Goal: Register for event/course

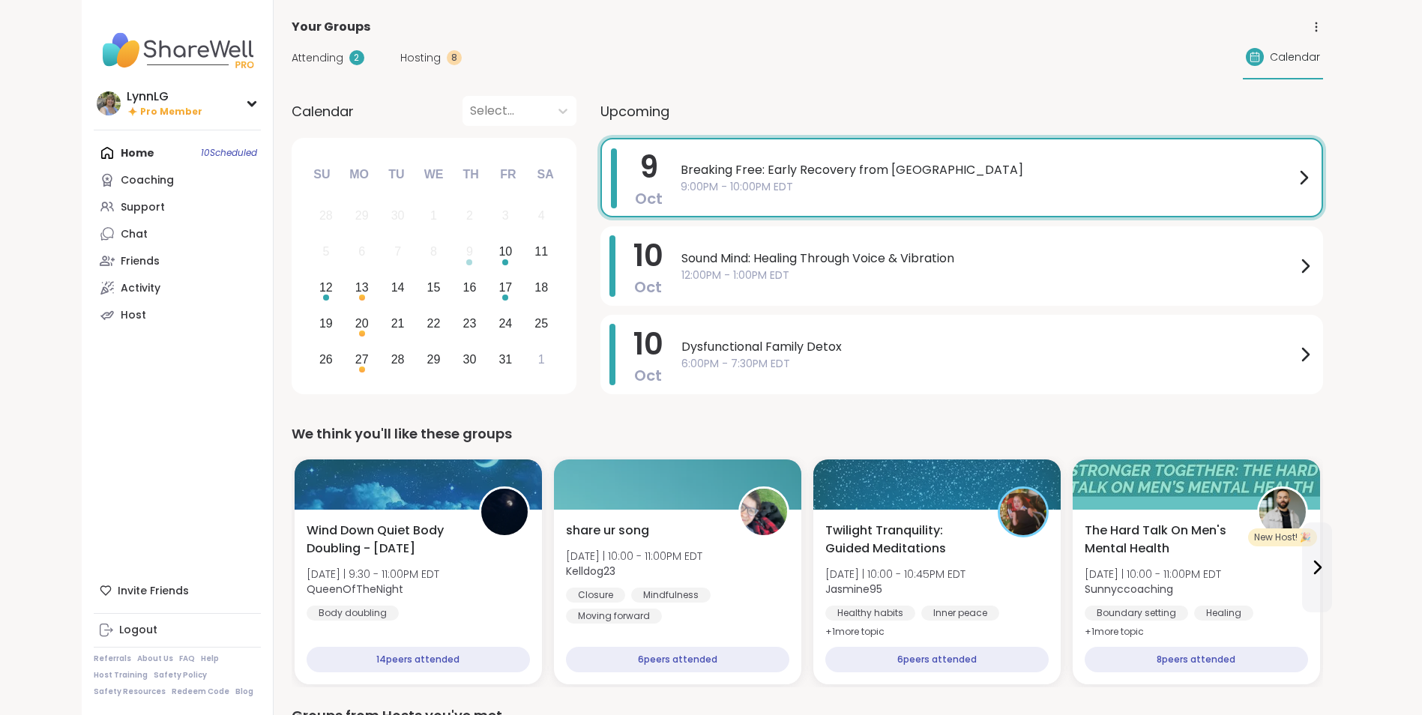
click at [949, 185] on span "9:00PM - 10:00PM EDT" at bounding box center [987, 187] width 614 height 16
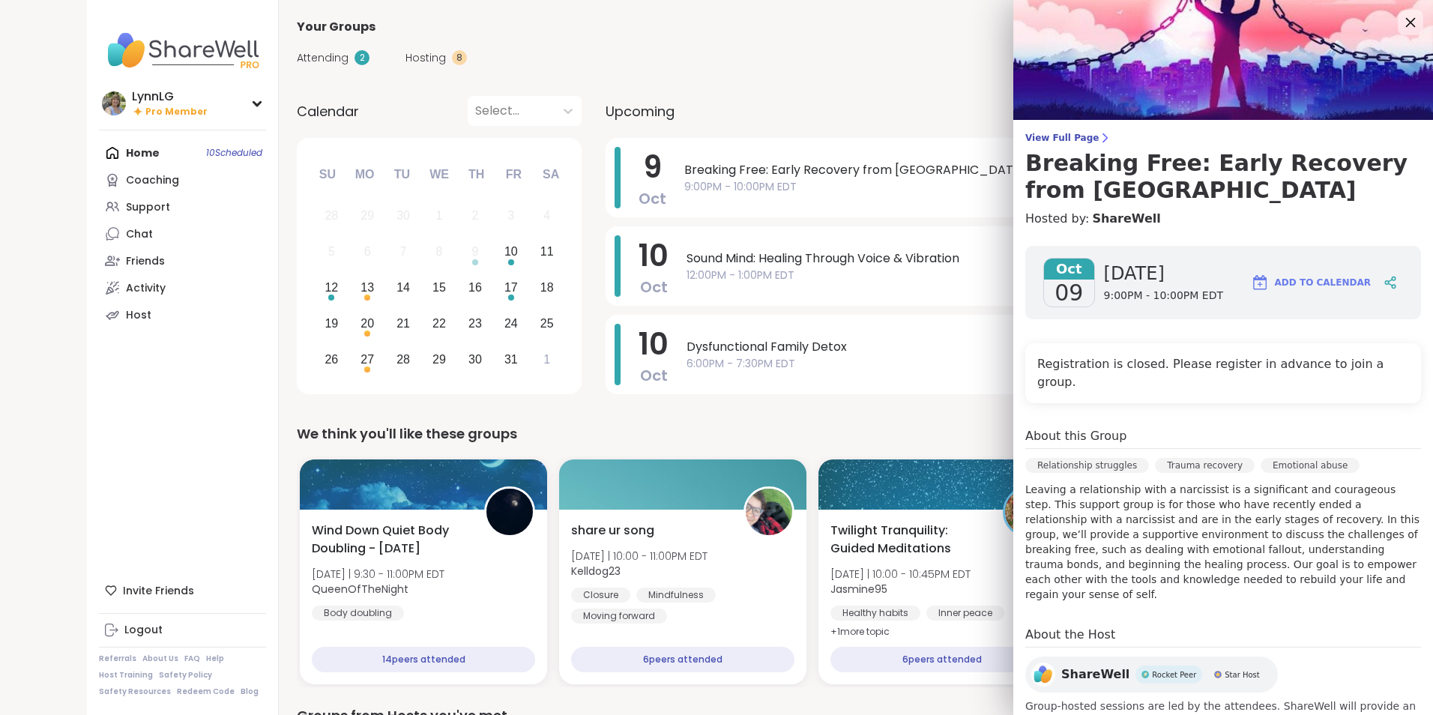
click at [1406, 21] on icon at bounding box center [1411, 23] width 10 height 10
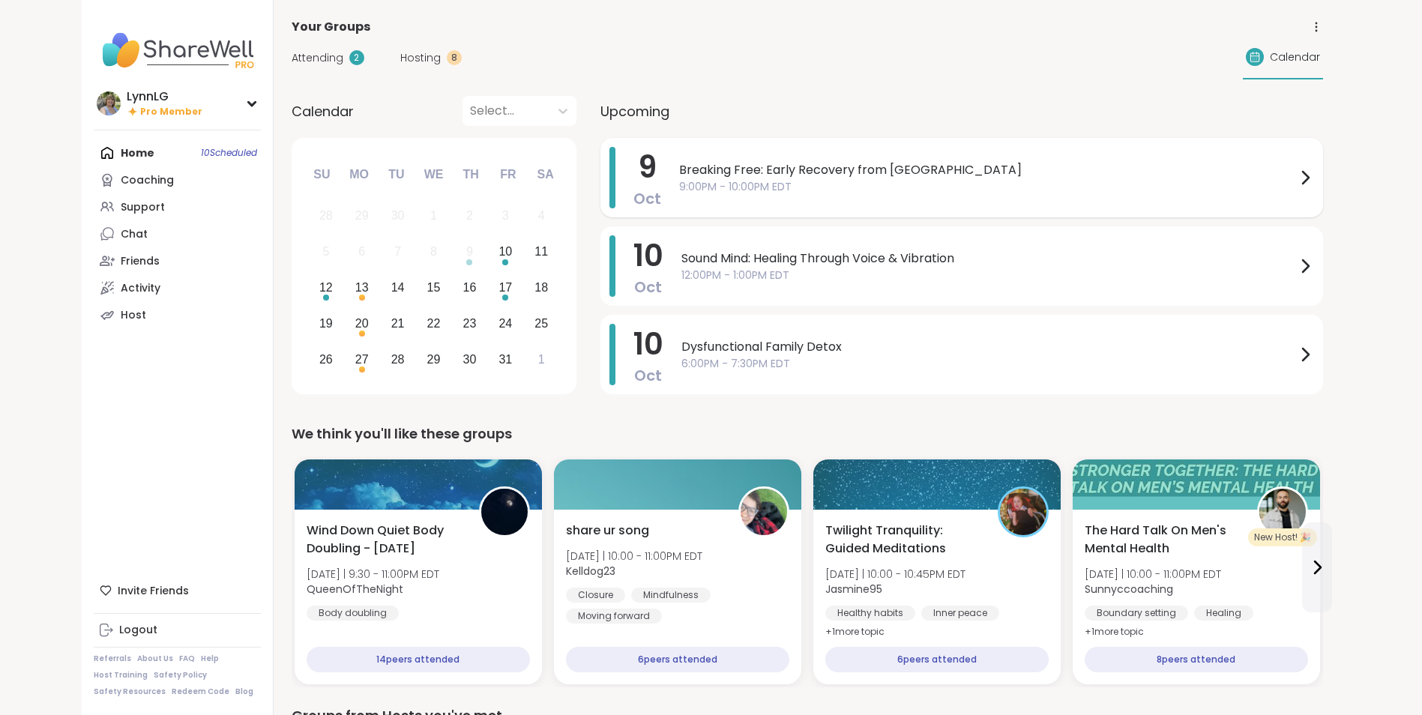
click at [939, 179] on span "9:00PM - 10:00PM EDT" at bounding box center [987, 187] width 617 height 16
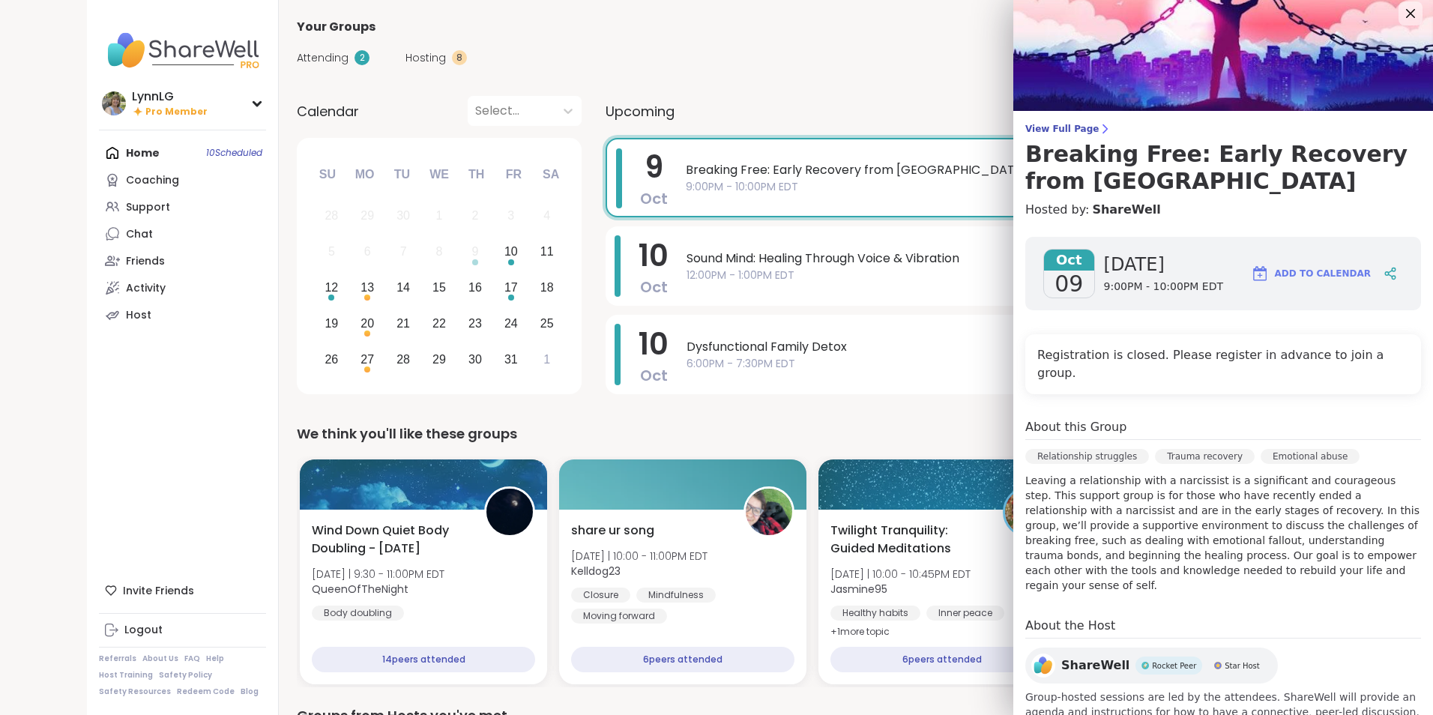
scroll to position [16, 0]
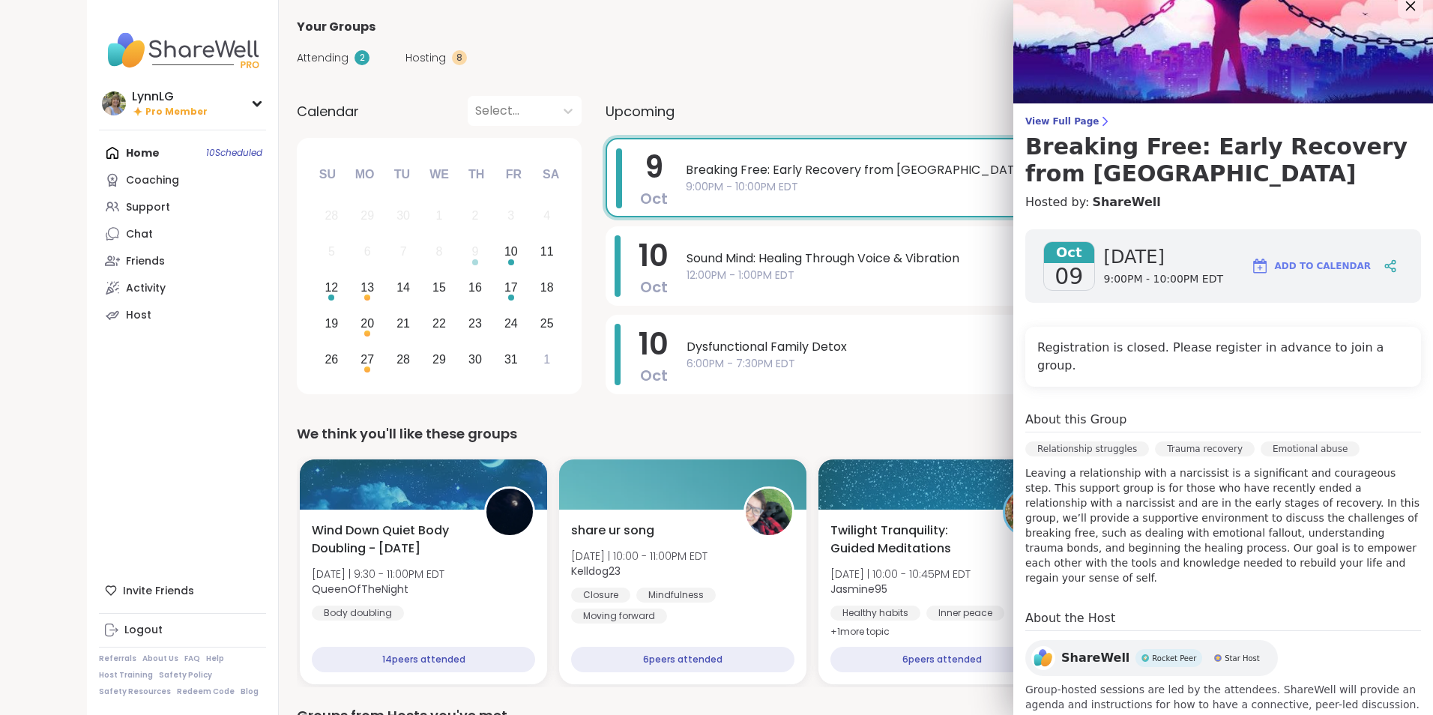
click at [1401, 7] on icon at bounding box center [1410, 5] width 19 height 19
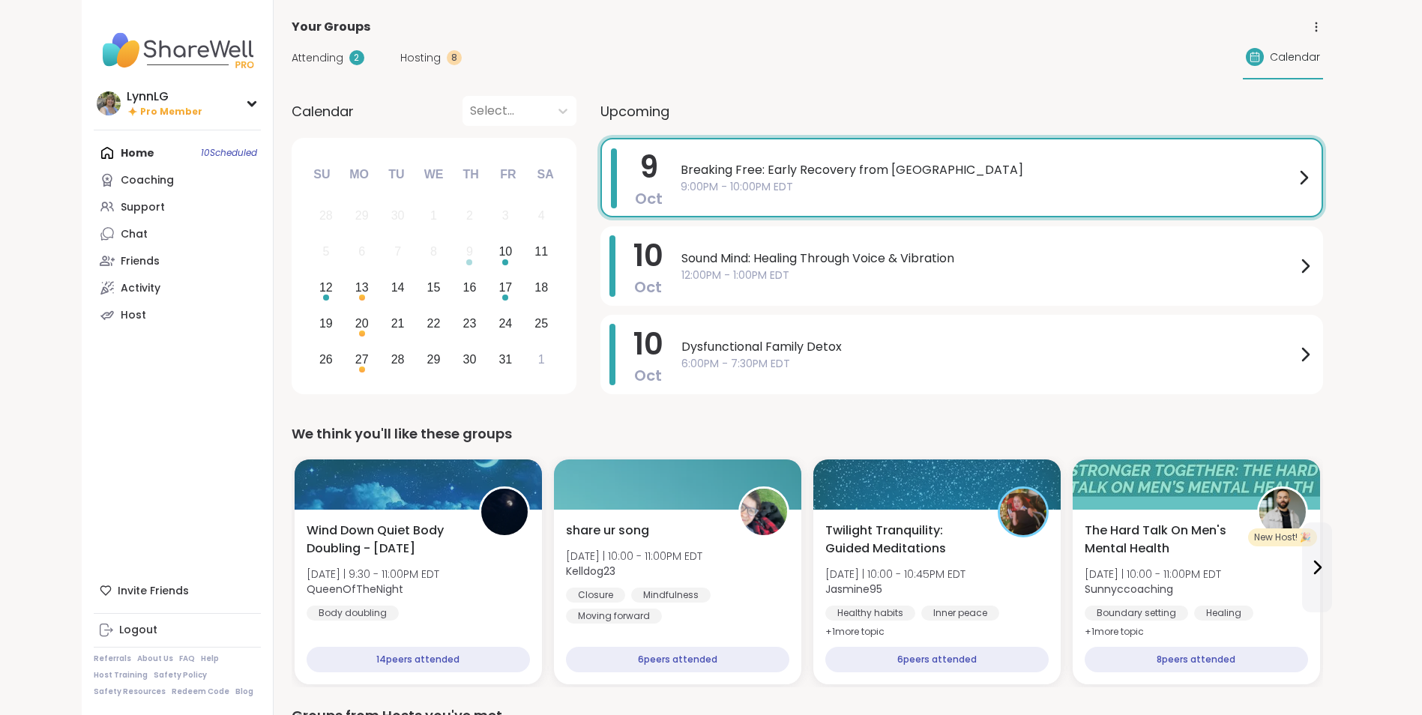
click at [863, 180] on span "9:00PM - 10:00PM EDT" at bounding box center [987, 187] width 614 height 16
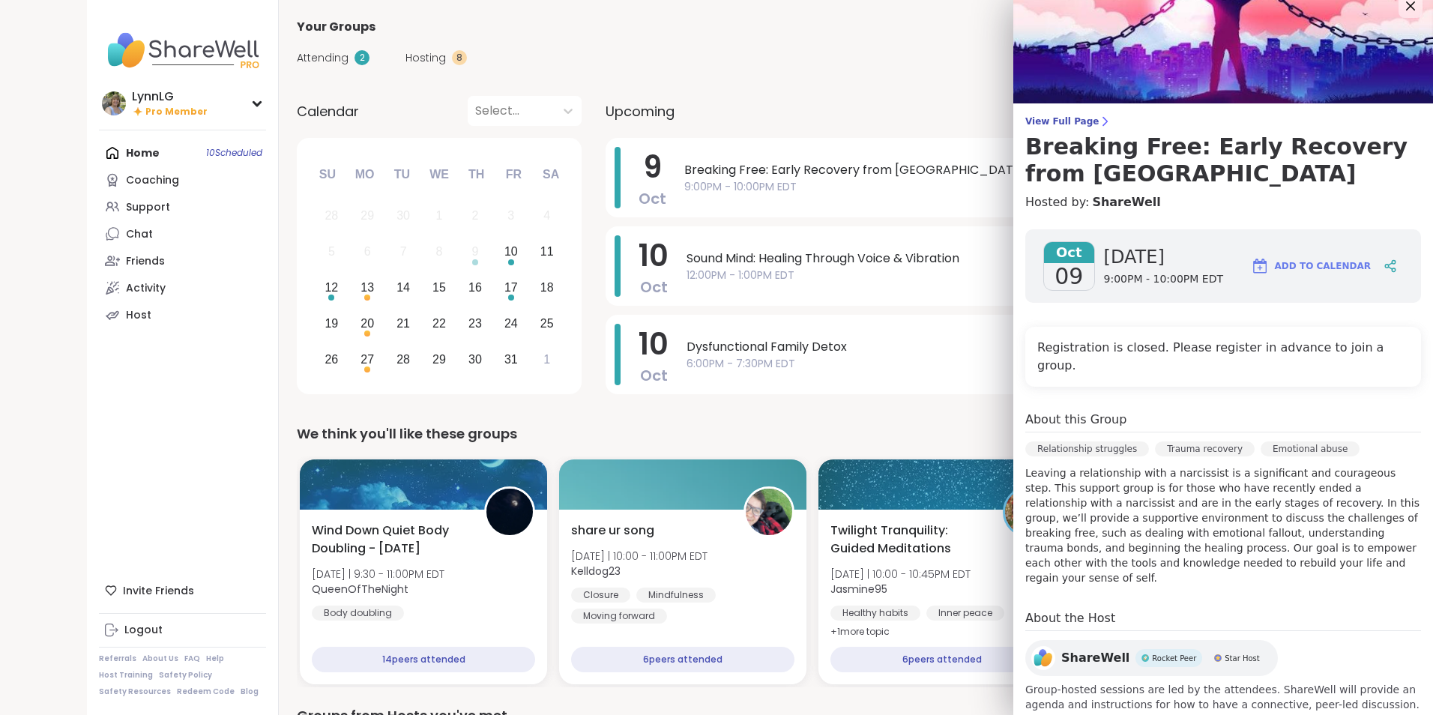
scroll to position [0, 0]
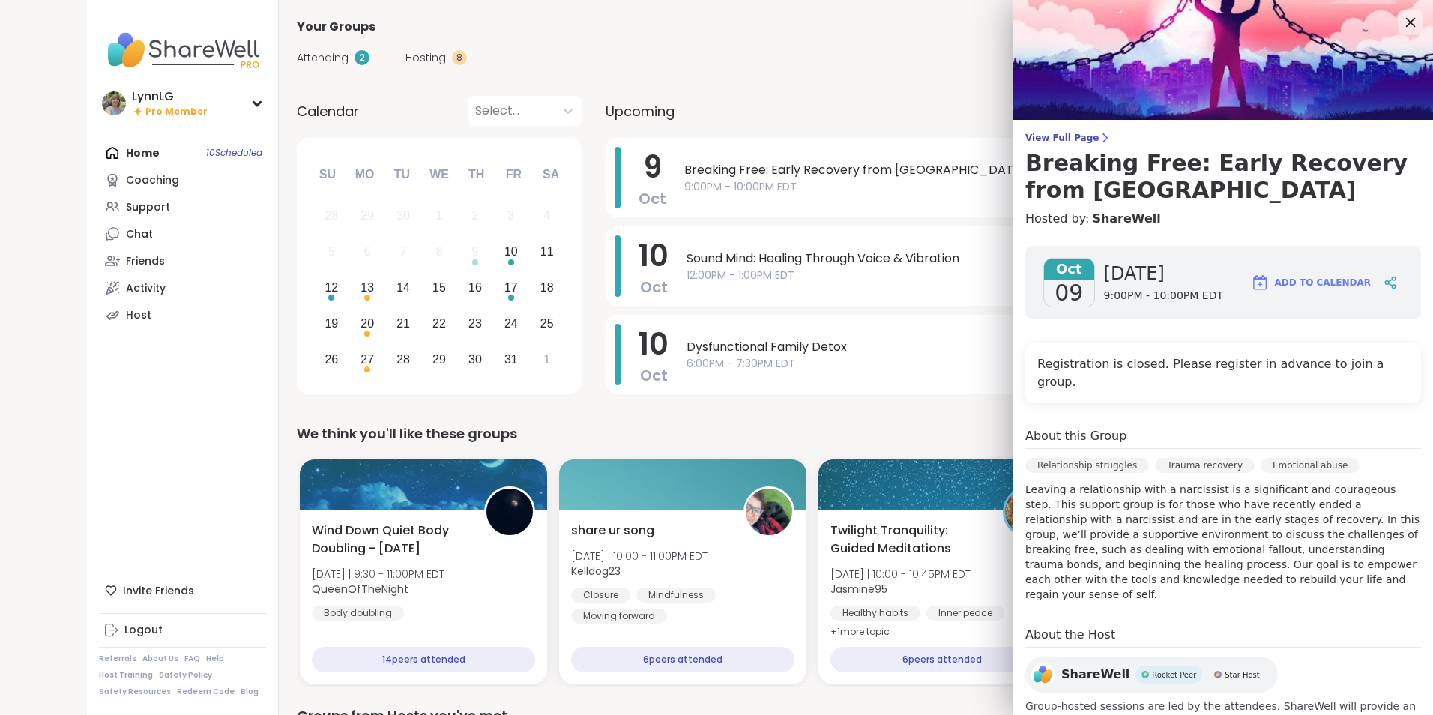
click at [1401, 18] on icon at bounding box center [1410, 22] width 19 height 19
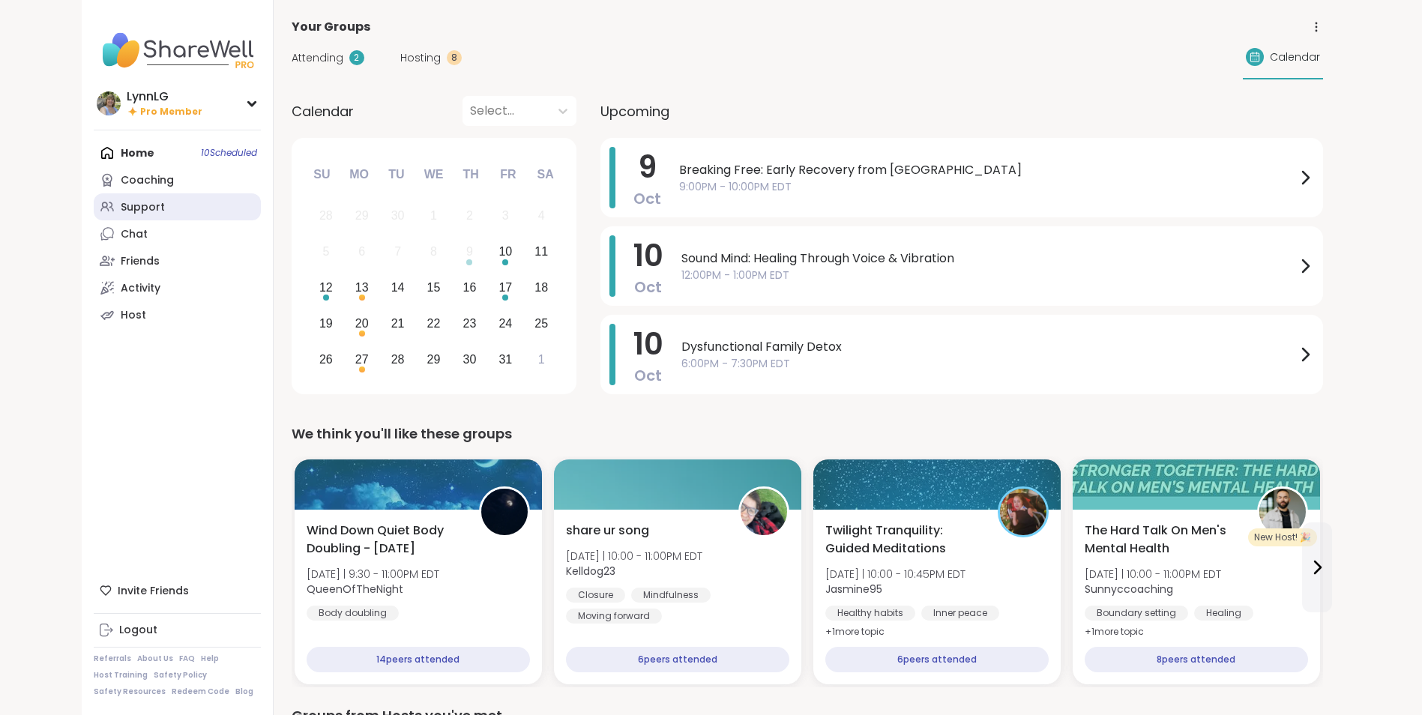
click at [160, 202] on div "Support" at bounding box center [143, 207] width 44 height 15
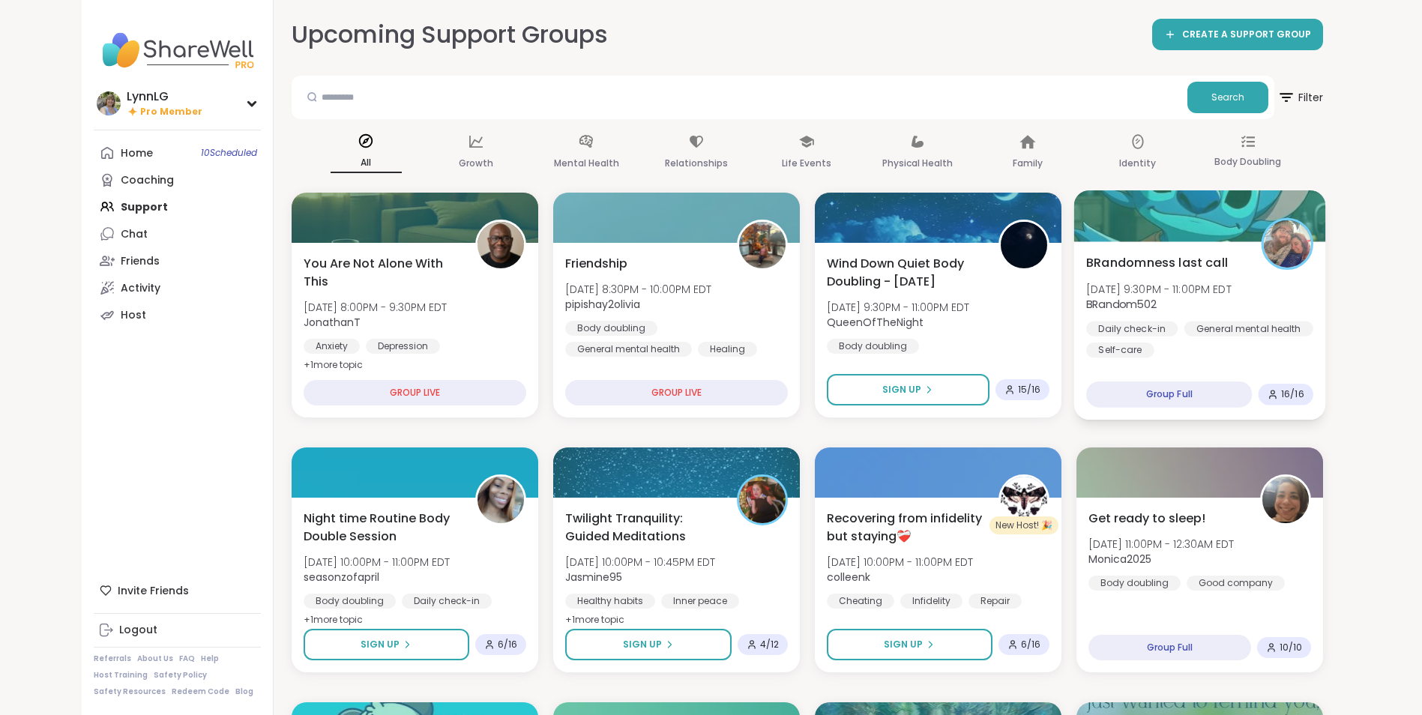
click at [1177, 348] on div "Daily check-in General mental health Self-care" at bounding box center [1199, 339] width 227 height 37
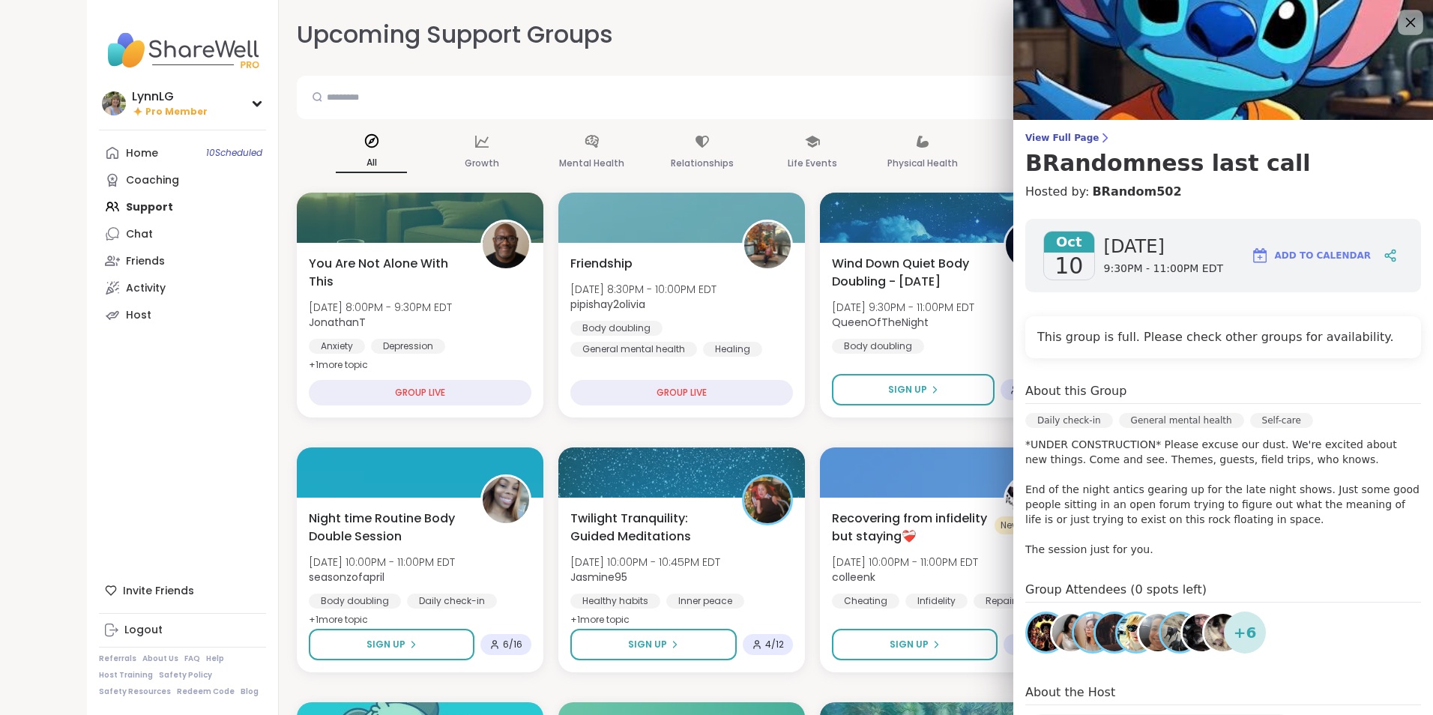
click at [1401, 19] on icon at bounding box center [1410, 22] width 19 height 19
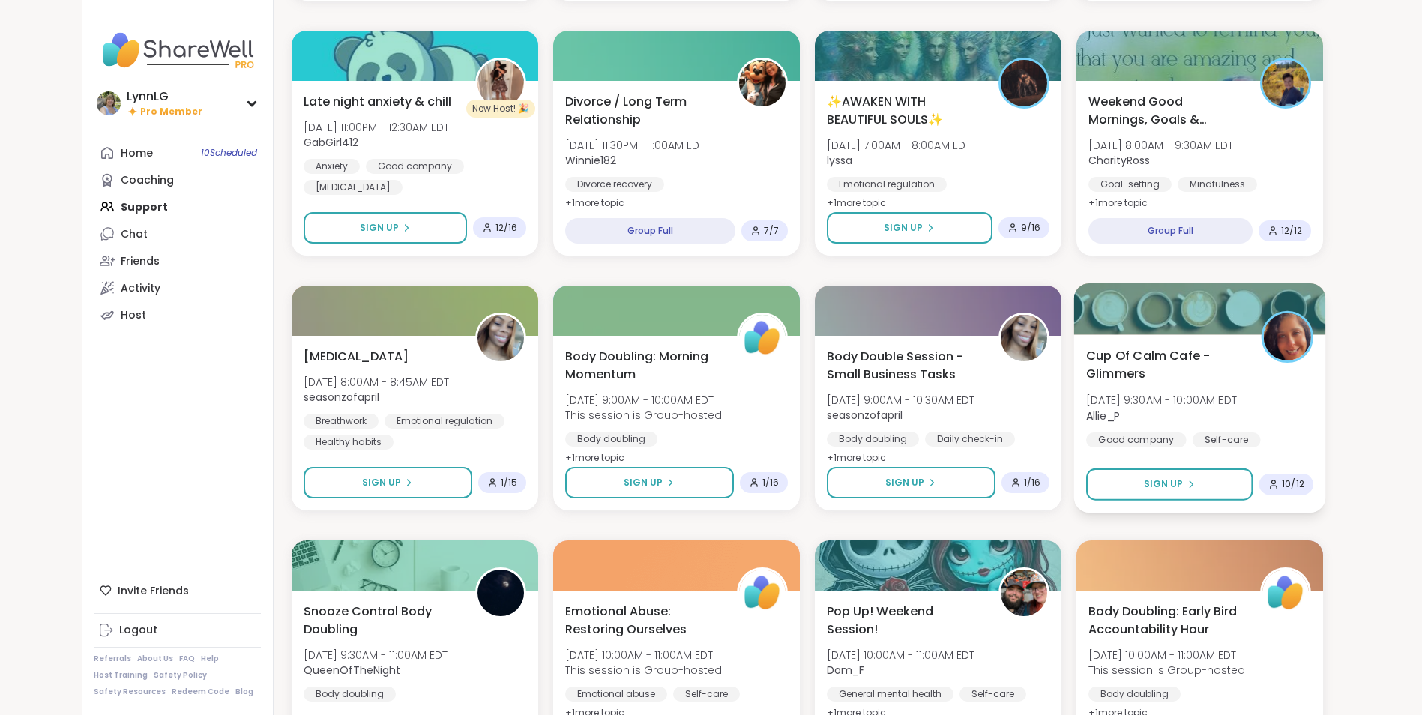
scroll to position [672, 0]
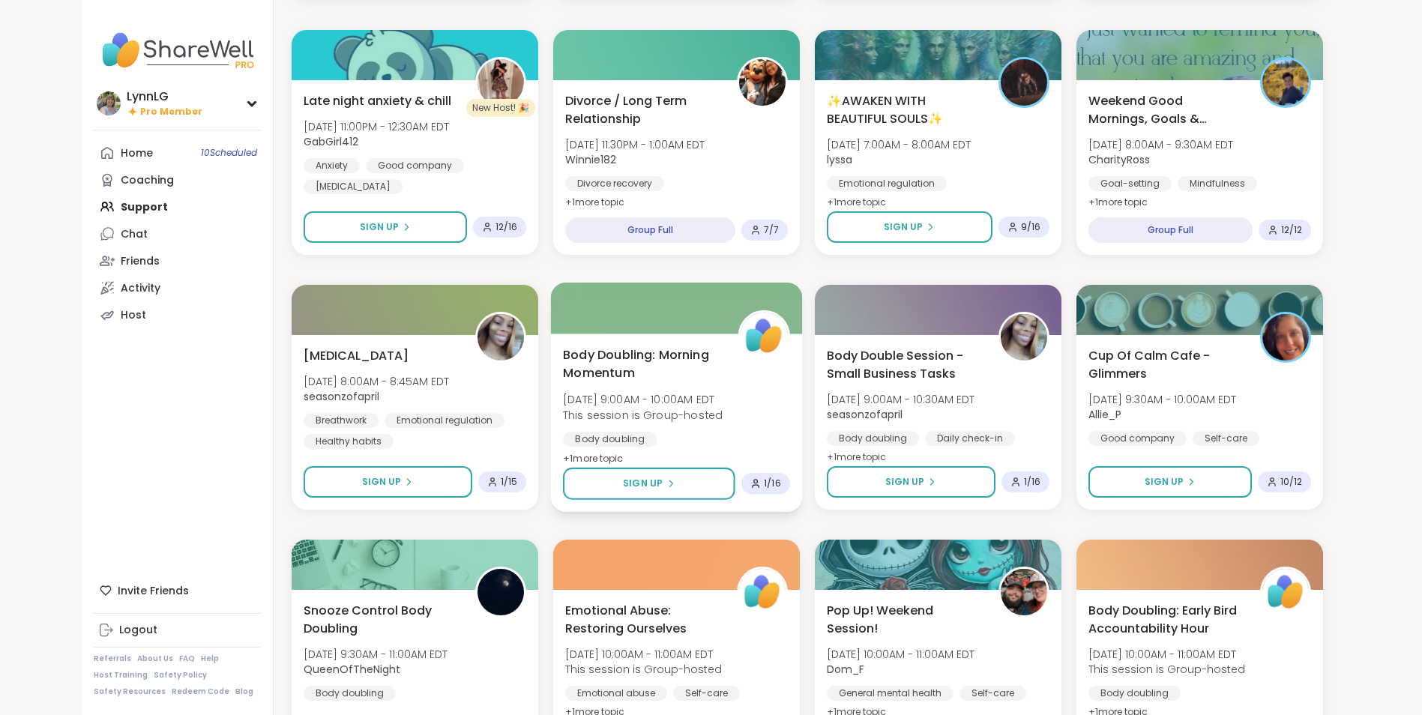
click at [739, 383] on div "Body Doubling: Morning Momentum [DATE] 9:00AM - 10:00AM EDT This session is Gro…" at bounding box center [676, 406] width 227 height 122
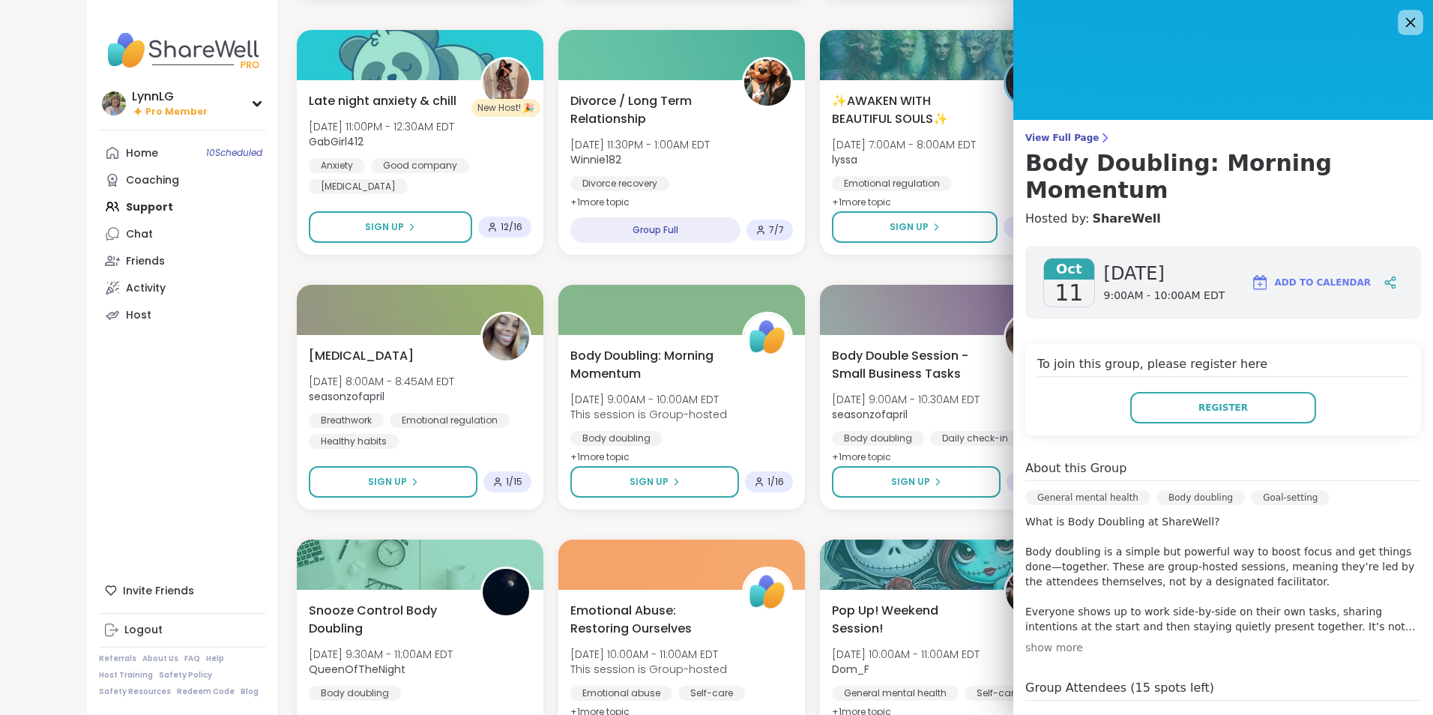
click at [1401, 13] on icon at bounding box center [1410, 22] width 19 height 19
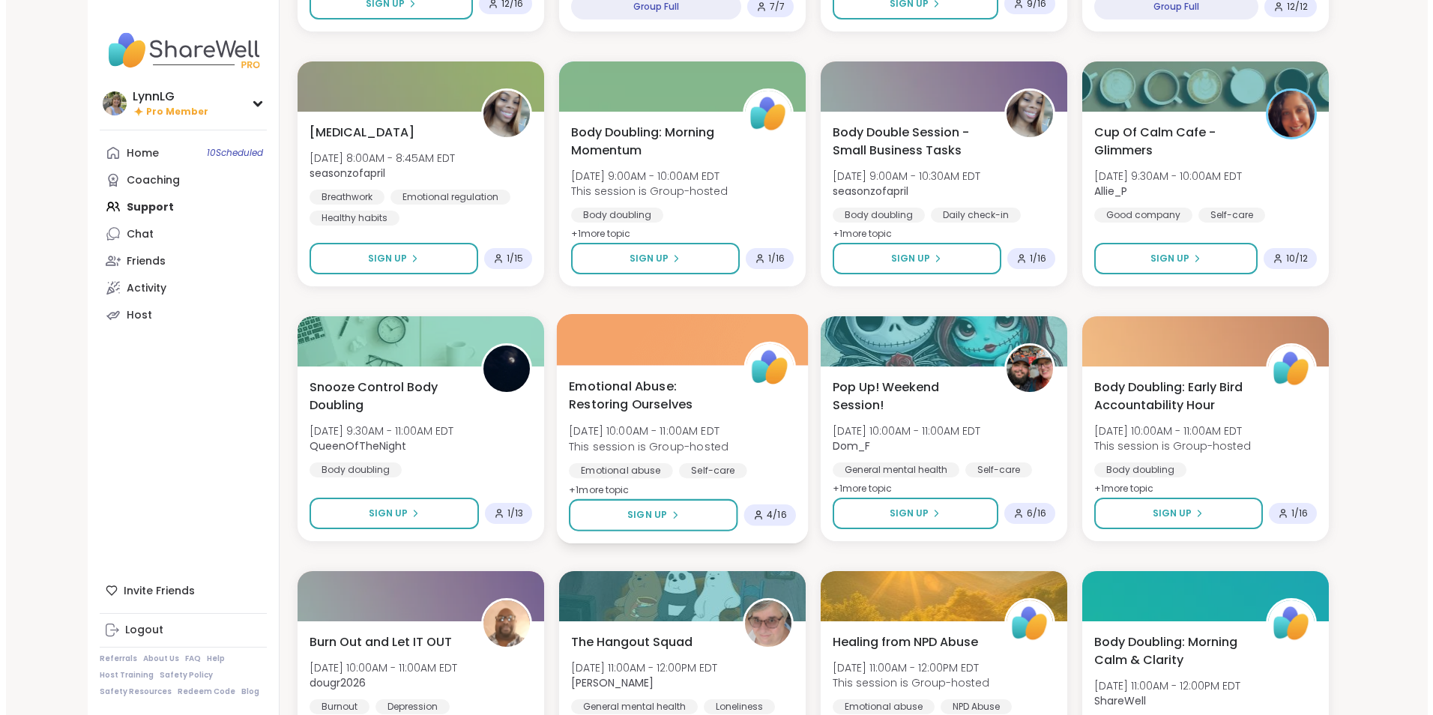
scroll to position [896, 0]
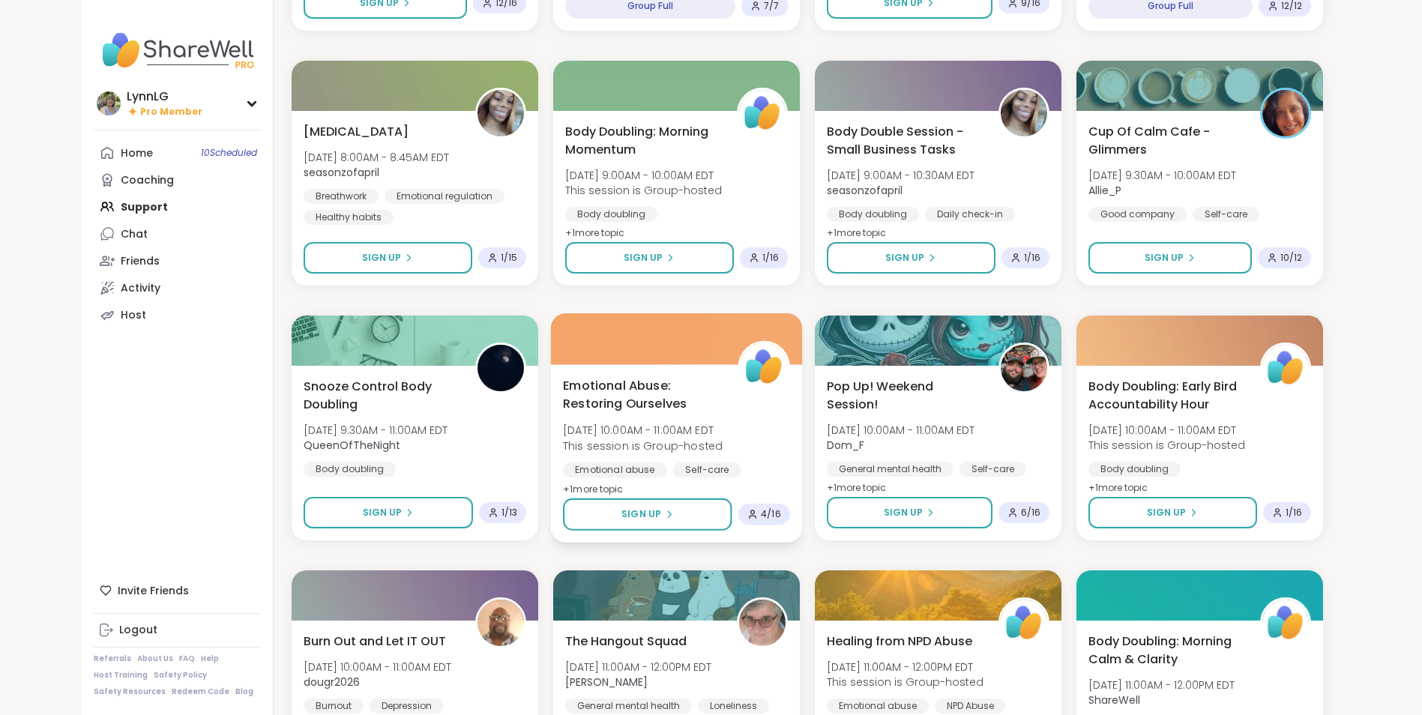
click at [756, 430] on div "Emotional Abuse: Restoring Ourselves [DATE] 10:00AM - 11:00AM EDT This session …" at bounding box center [676, 437] width 227 height 122
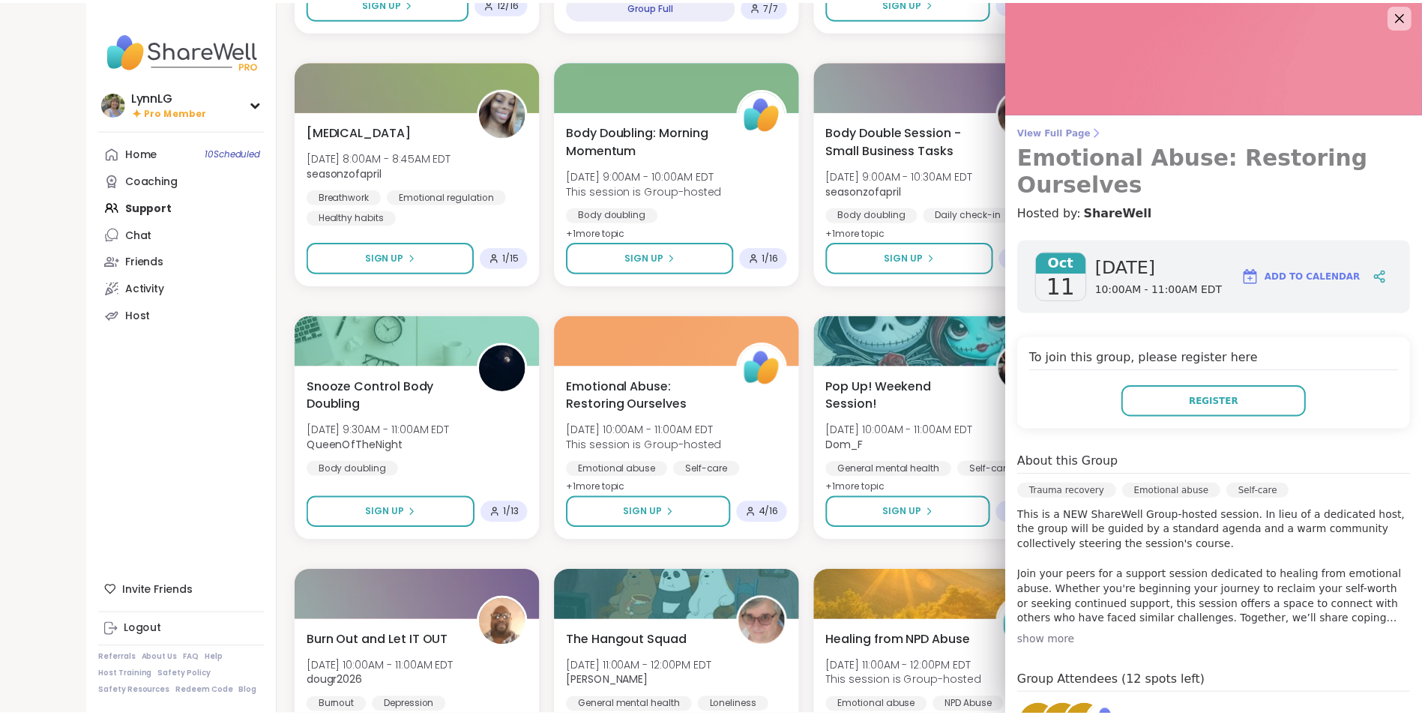
scroll to position [0, 0]
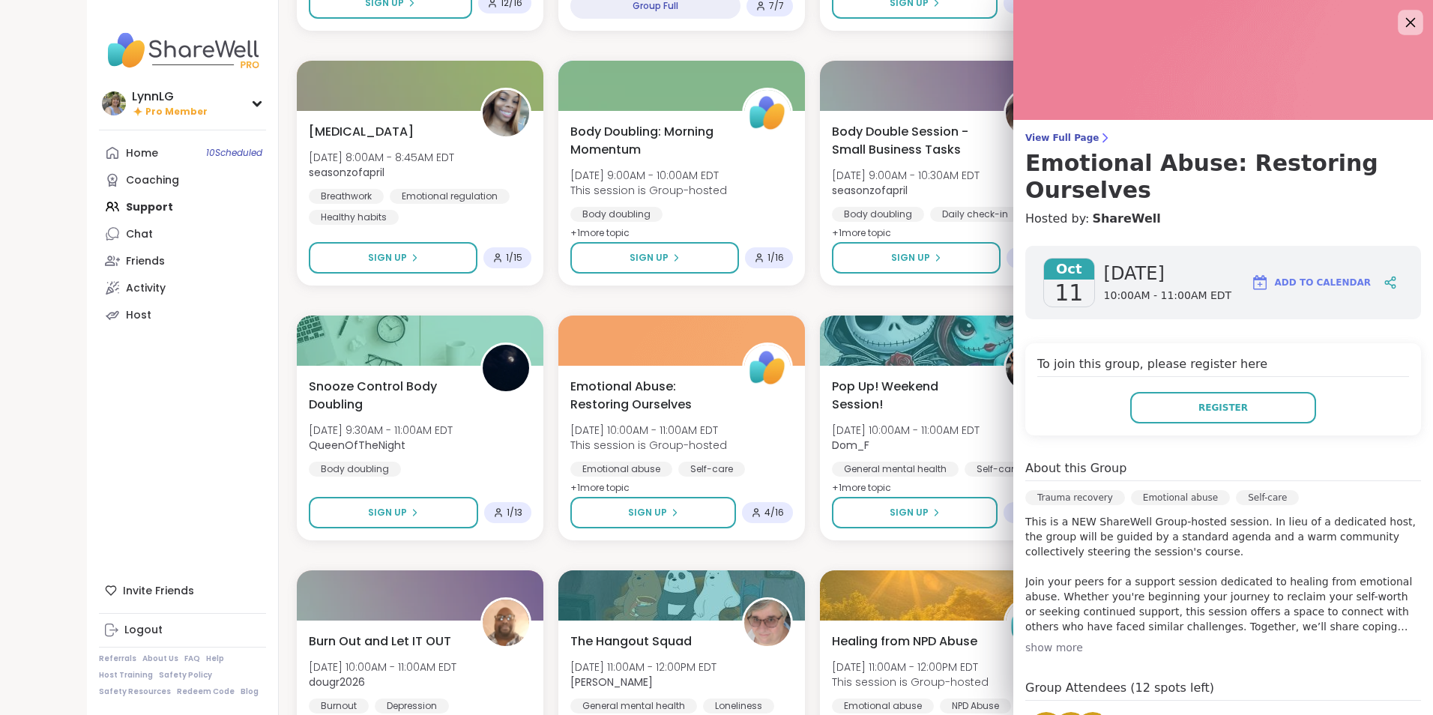
click at [1401, 18] on icon at bounding box center [1410, 22] width 19 height 19
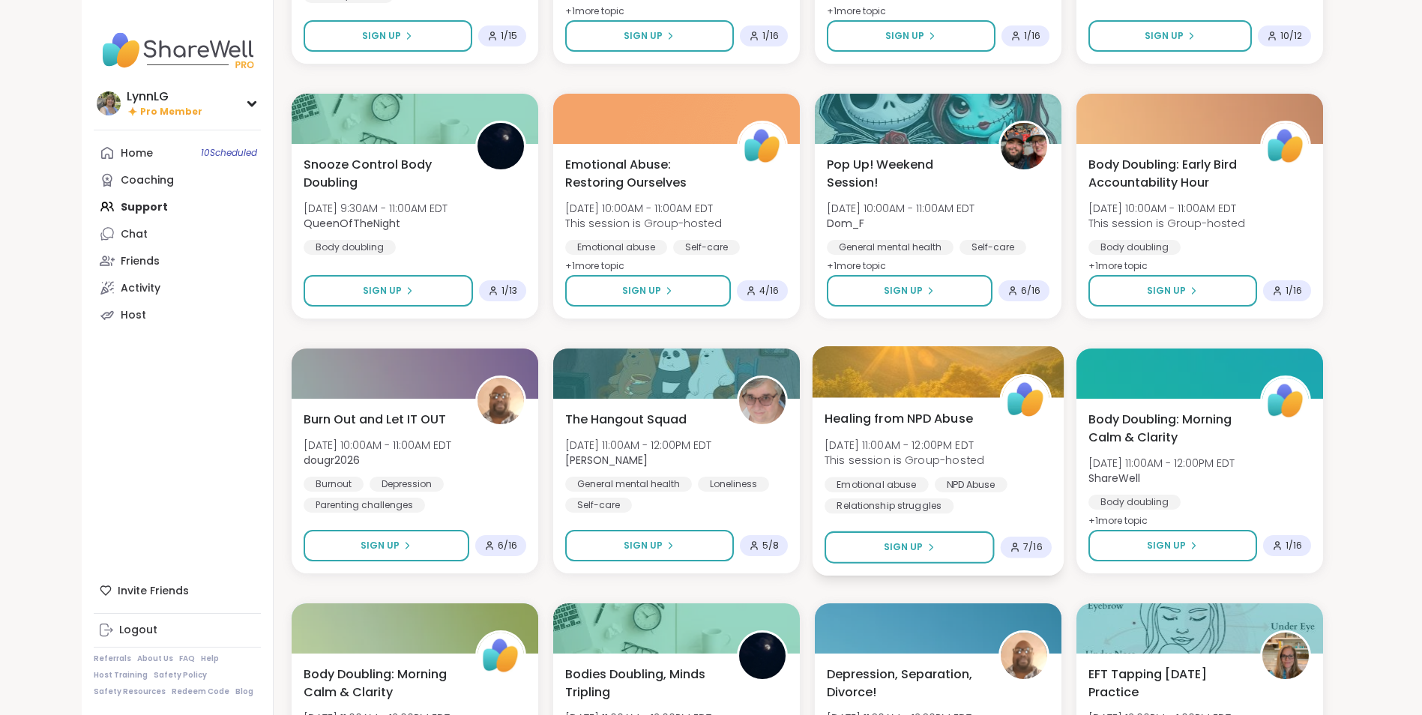
scroll to position [1119, 0]
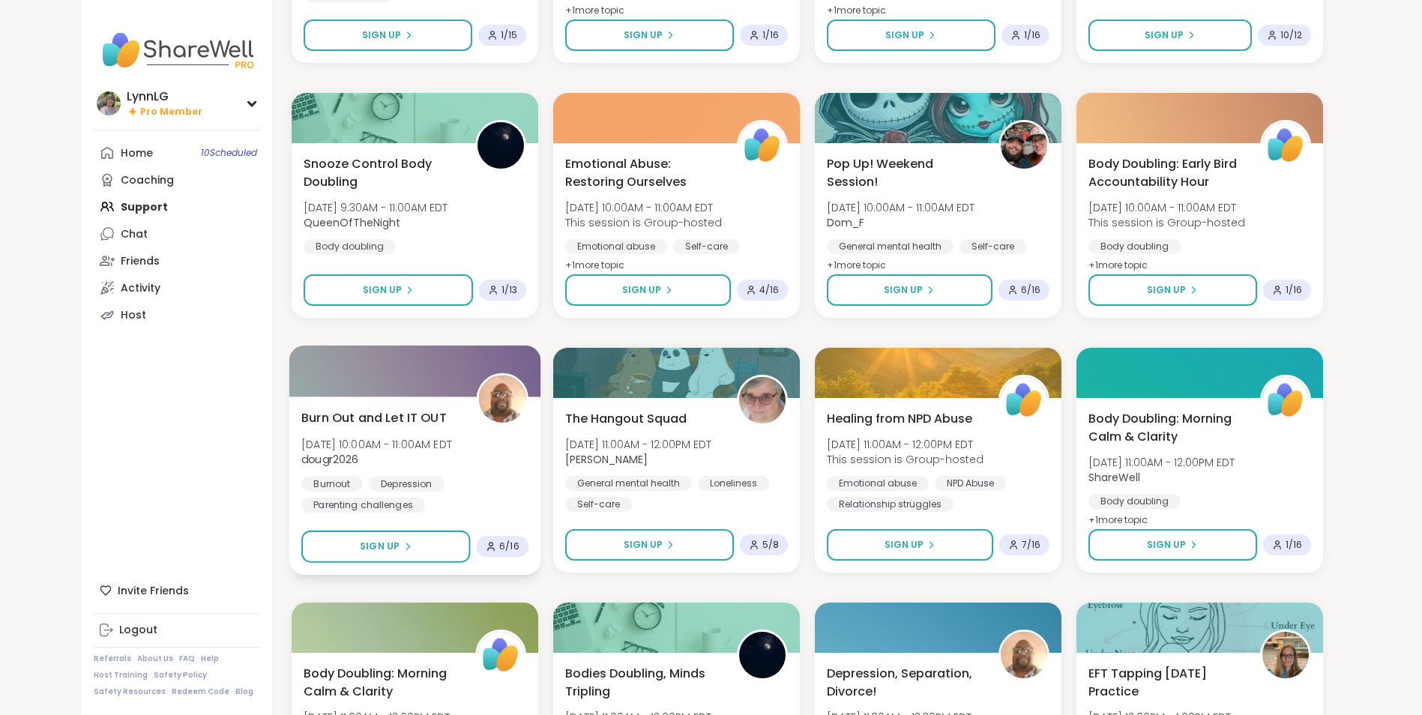
click at [491, 459] on div "Burn Out and Let IT OUT [DATE] 10:00AM - 11:00AM EDT dougr2026 Burnout [MEDICAL…" at bounding box center [414, 460] width 227 height 104
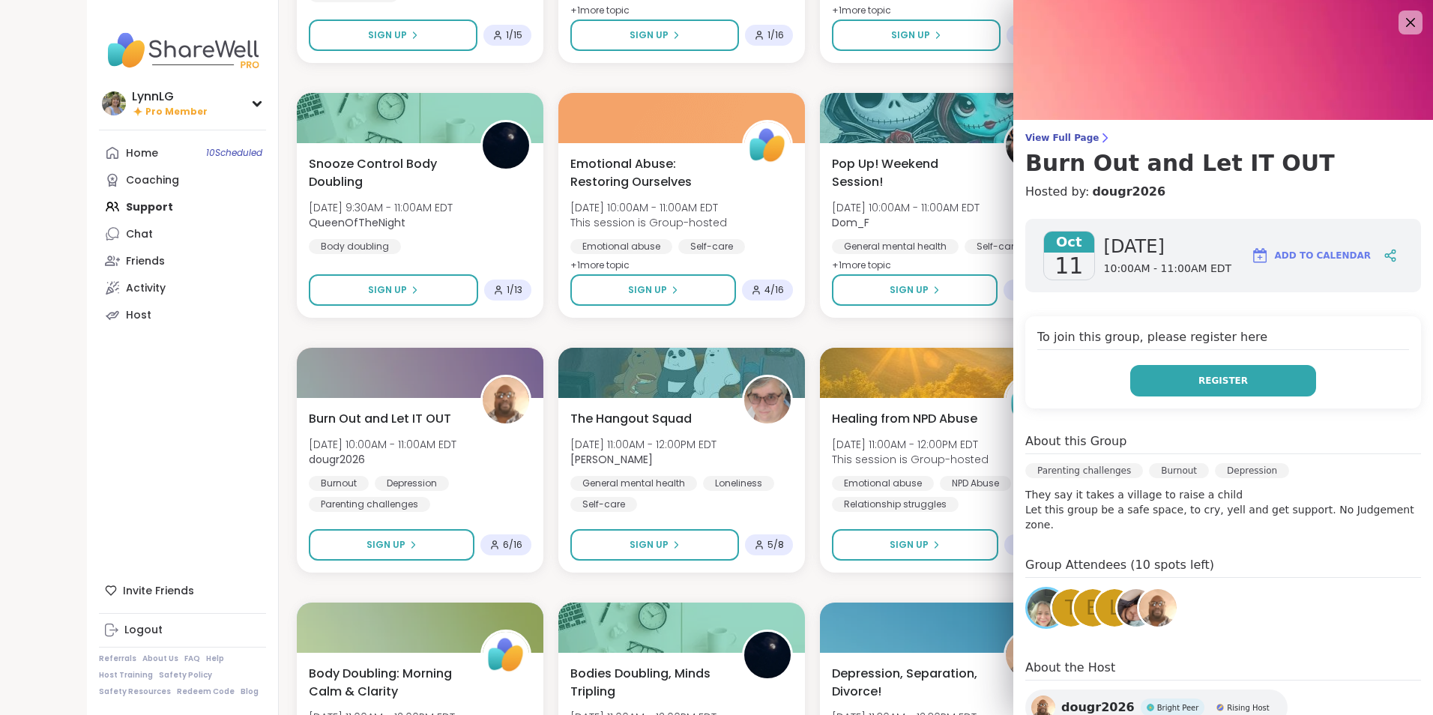
click at [1198, 374] on span "Register" at bounding box center [1222, 380] width 49 height 13
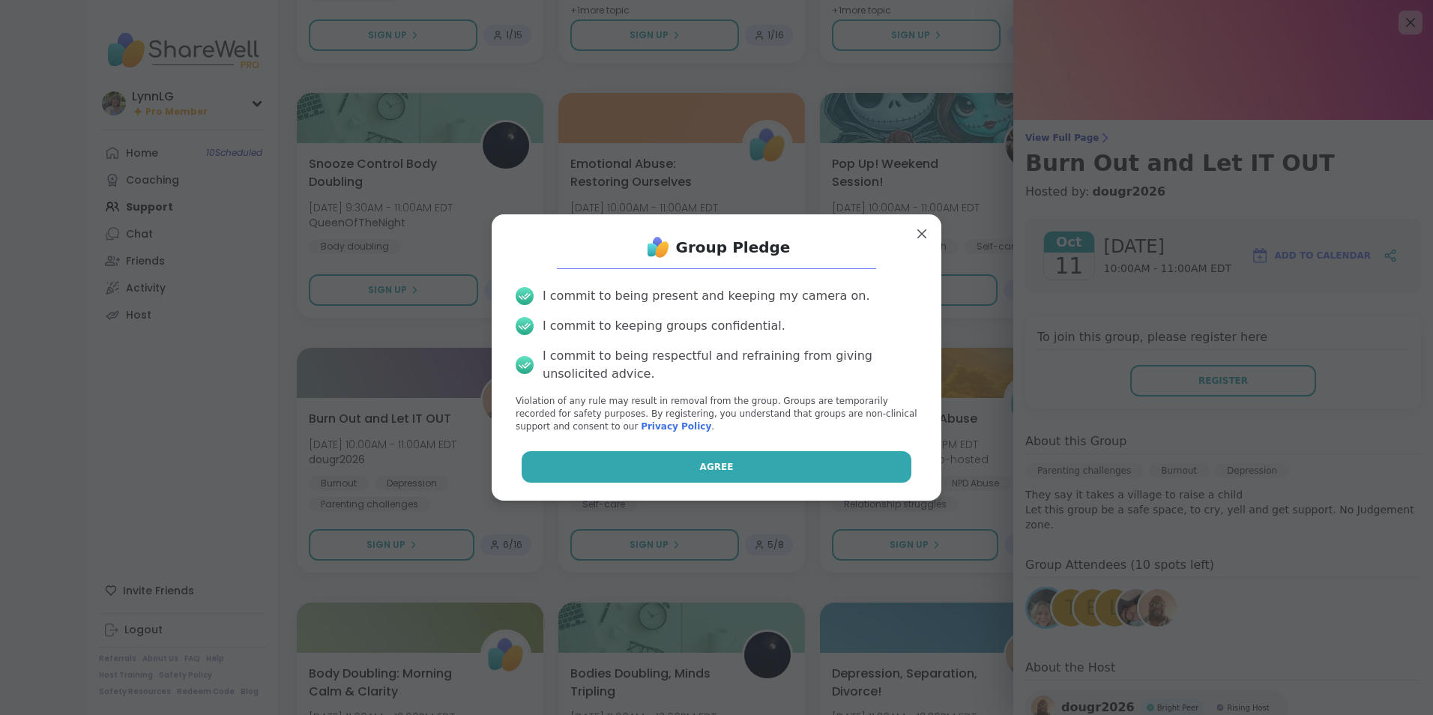
click at [700, 460] on span "Agree" at bounding box center [717, 466] width 34 height 13
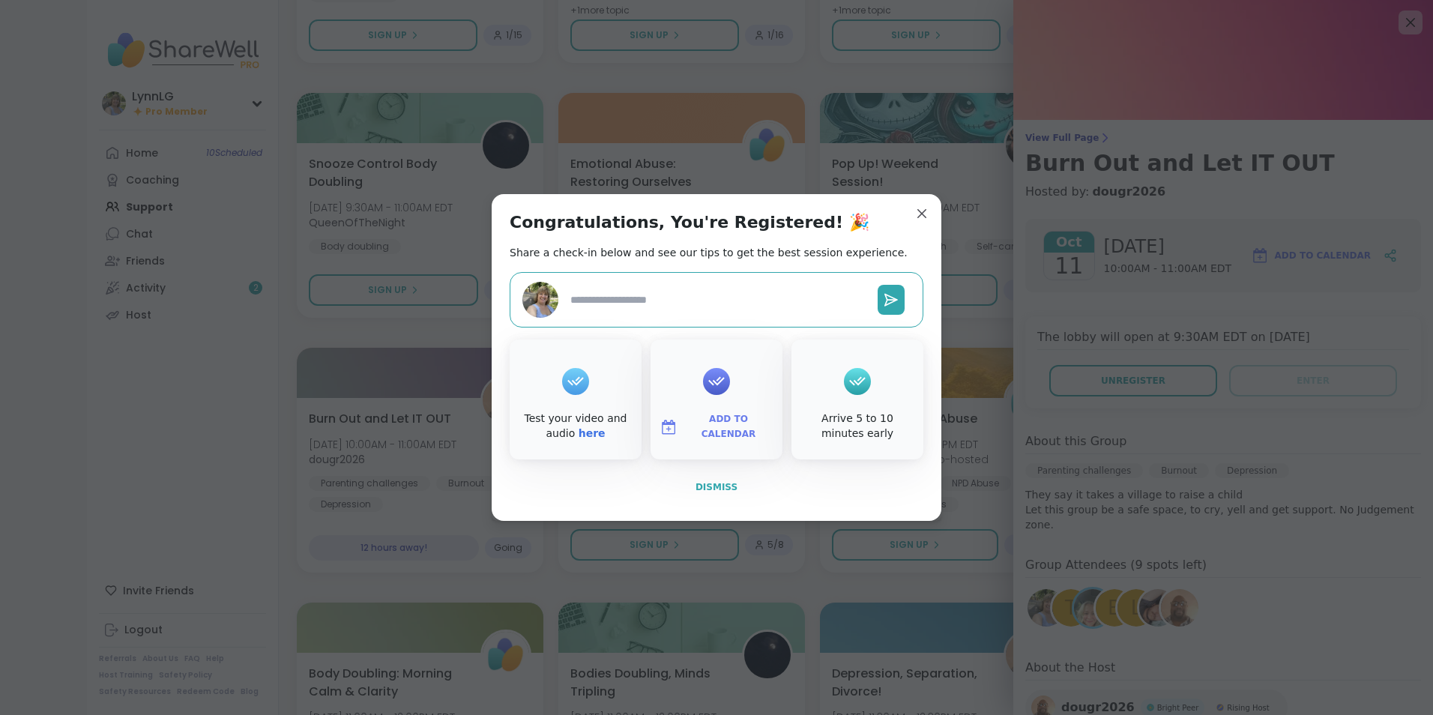
click at [703, 488] on span "Dismiss" at bounding box center [716, 487] width 42 height 10
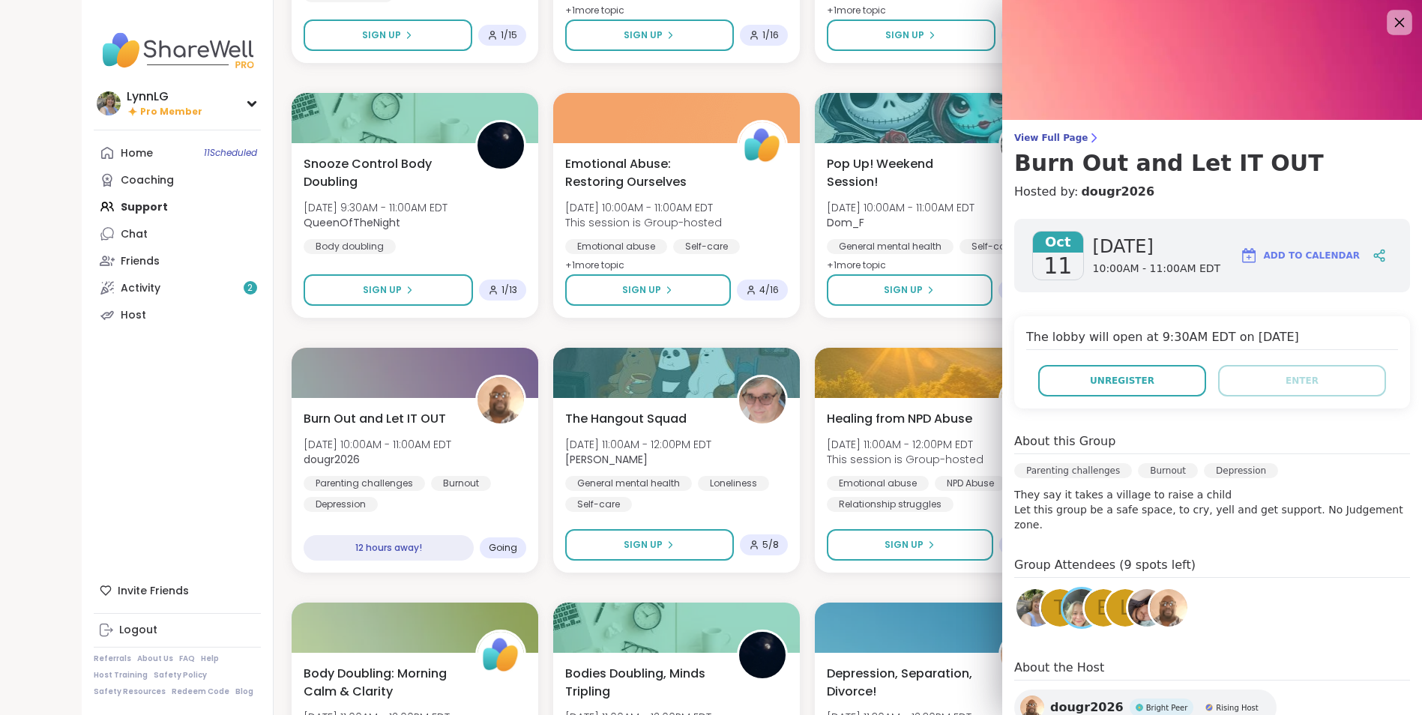
click at [1389, 16] on icon at bounding box center [1398, 22] width 19 height 19
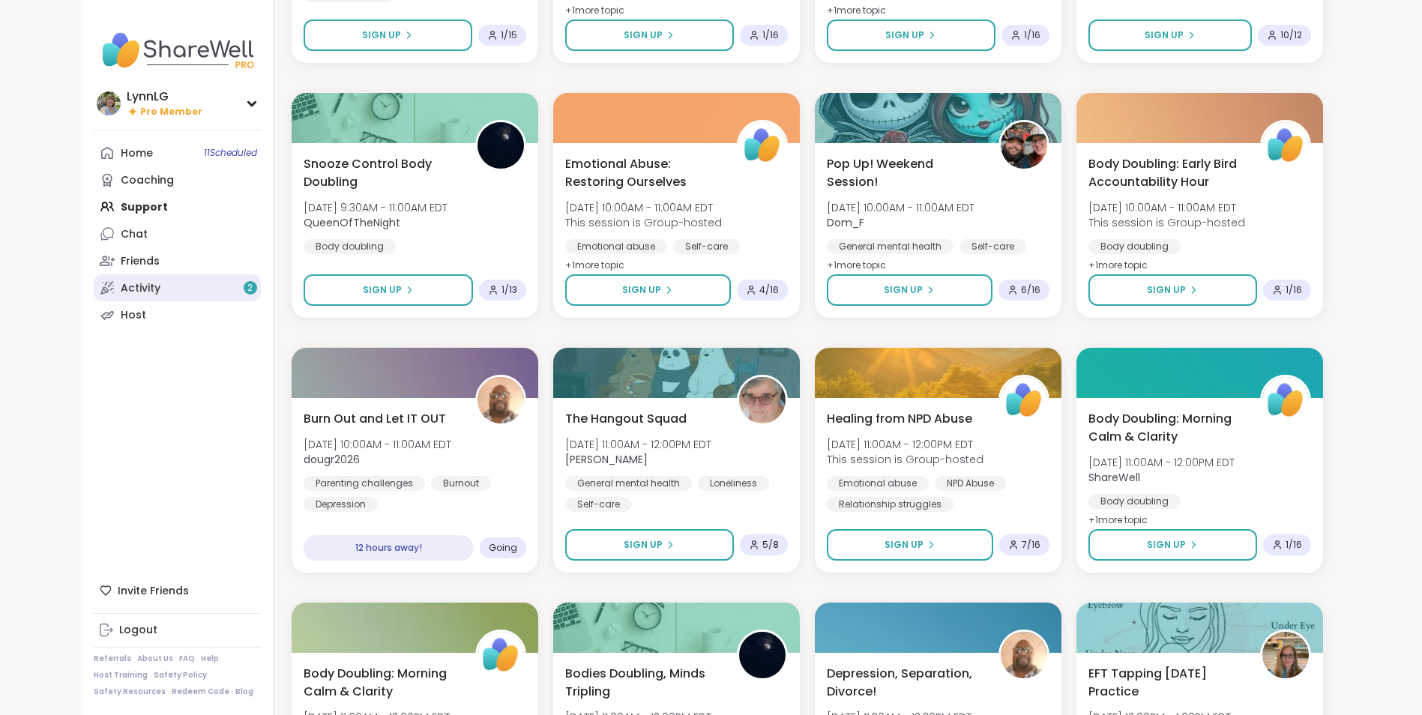
click at [178, 291] on link "Activity 2" at bounding box center [177, 287] width 167 height 27
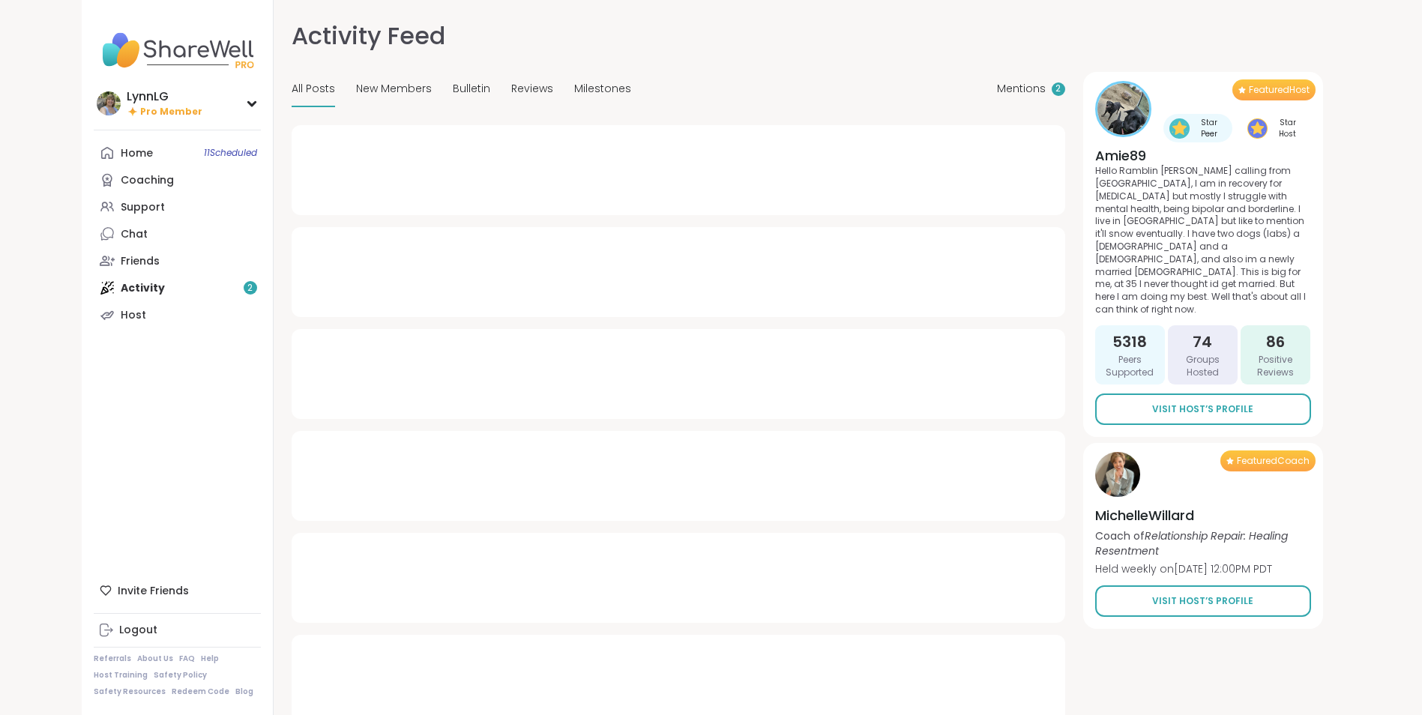
type textarea "*"
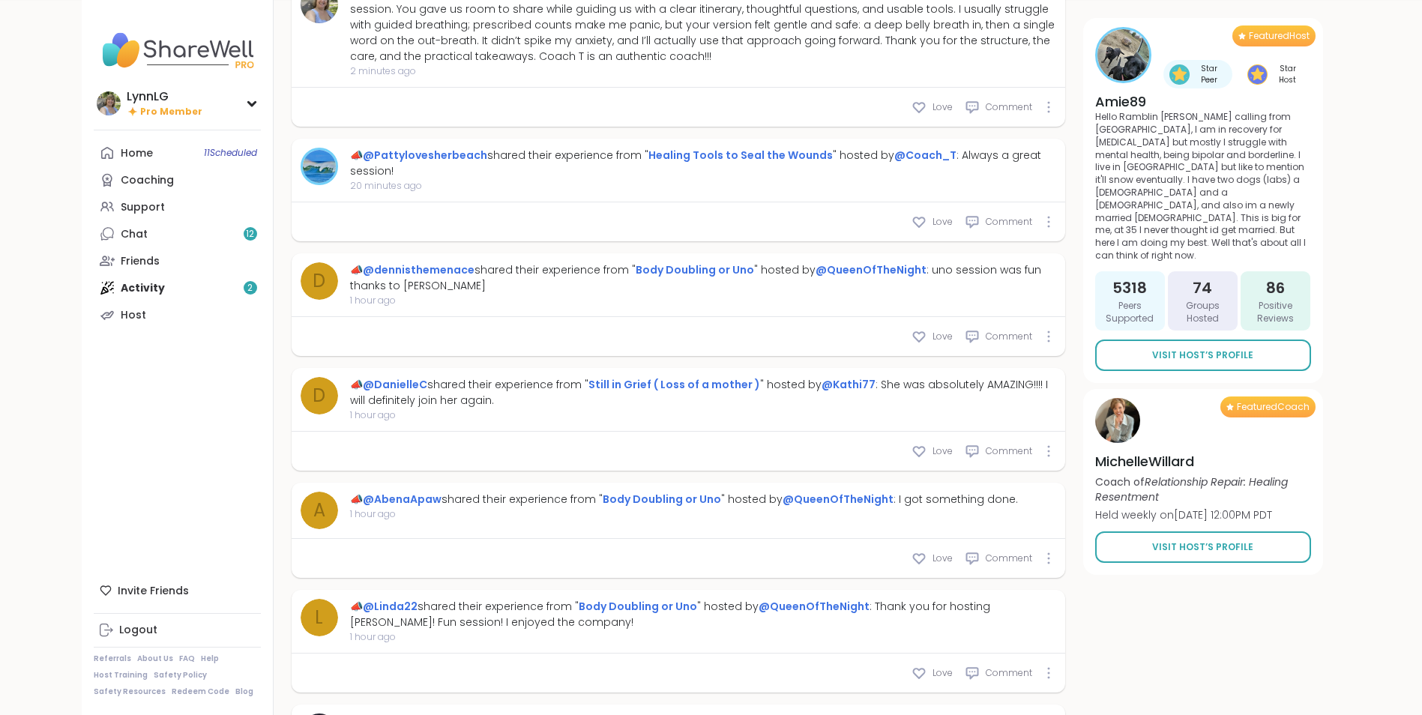
scroll to position [748, 0]
click at [621, 383] on link "Still in Grief ( Loss of a mother )" at bounding box center [674, 383] width 172 height 15
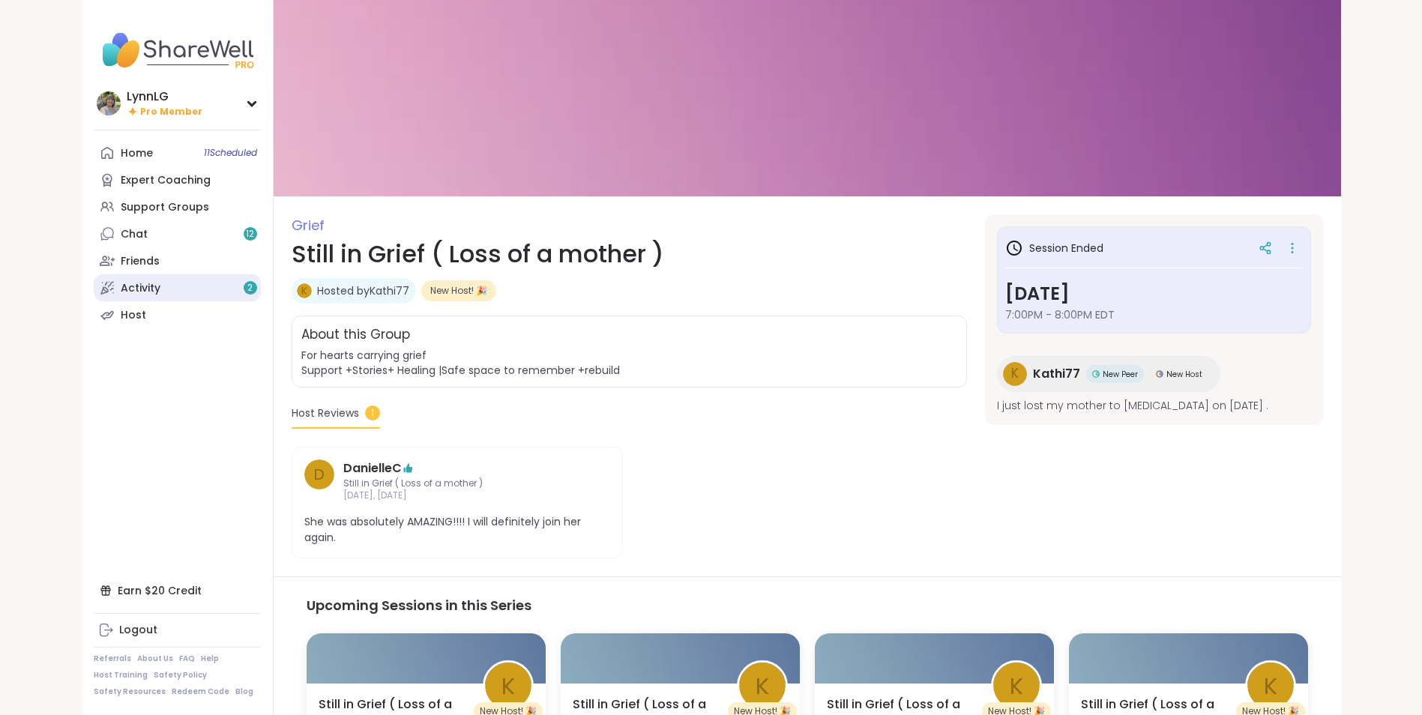
click at [178, 289] on link "Activity 2" at bounding box center [177, 287] width 167 height 27
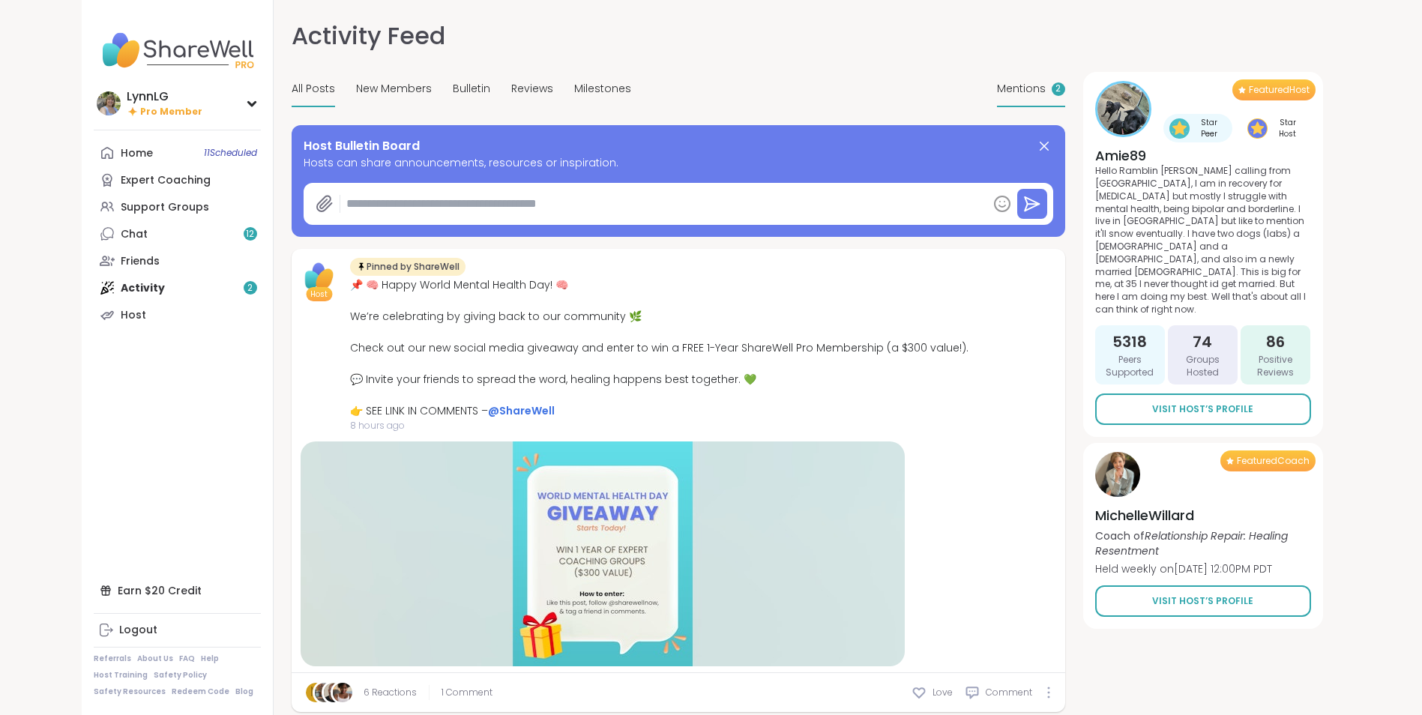
click at [1018, 91] on span "Mentions" at bounding box center [1021, 89] width 49 height 16
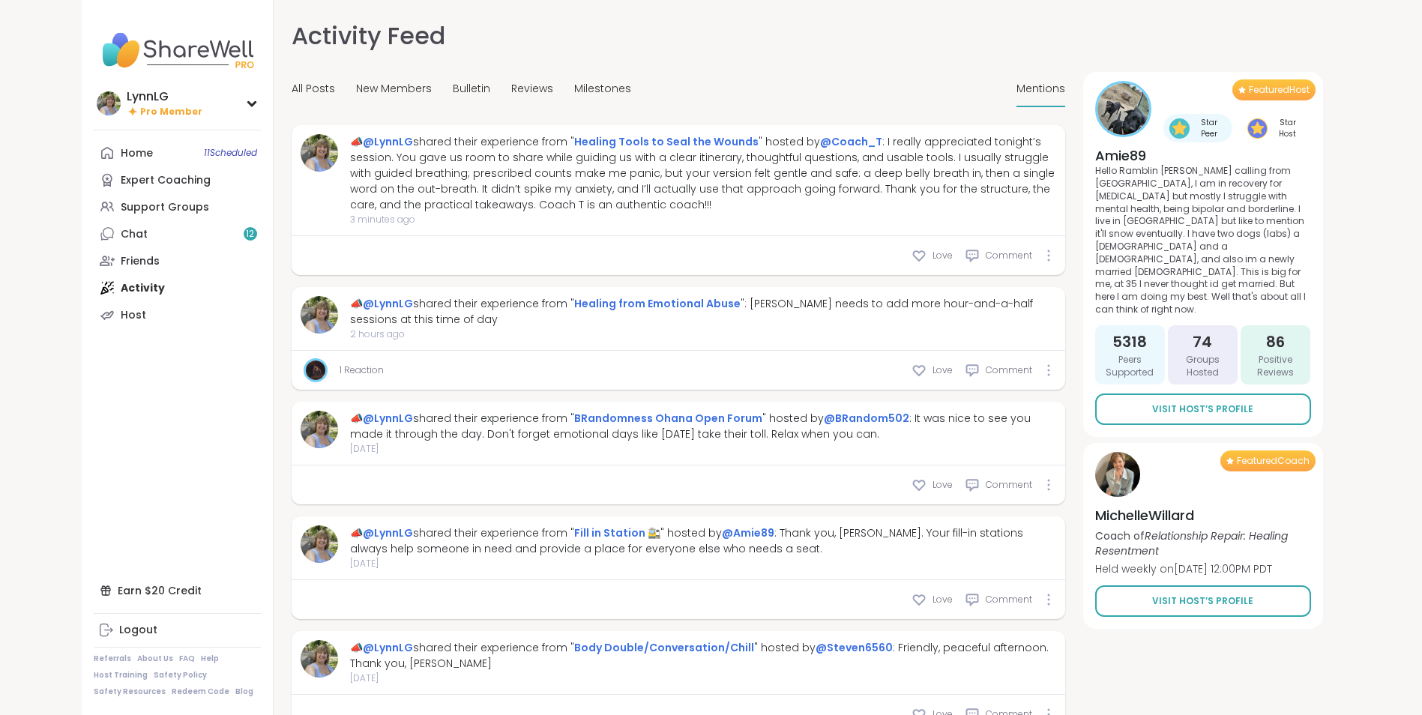
click at [345, 364] on link "1 Reaction" at bounding box center [361, 369] width 44 height 13
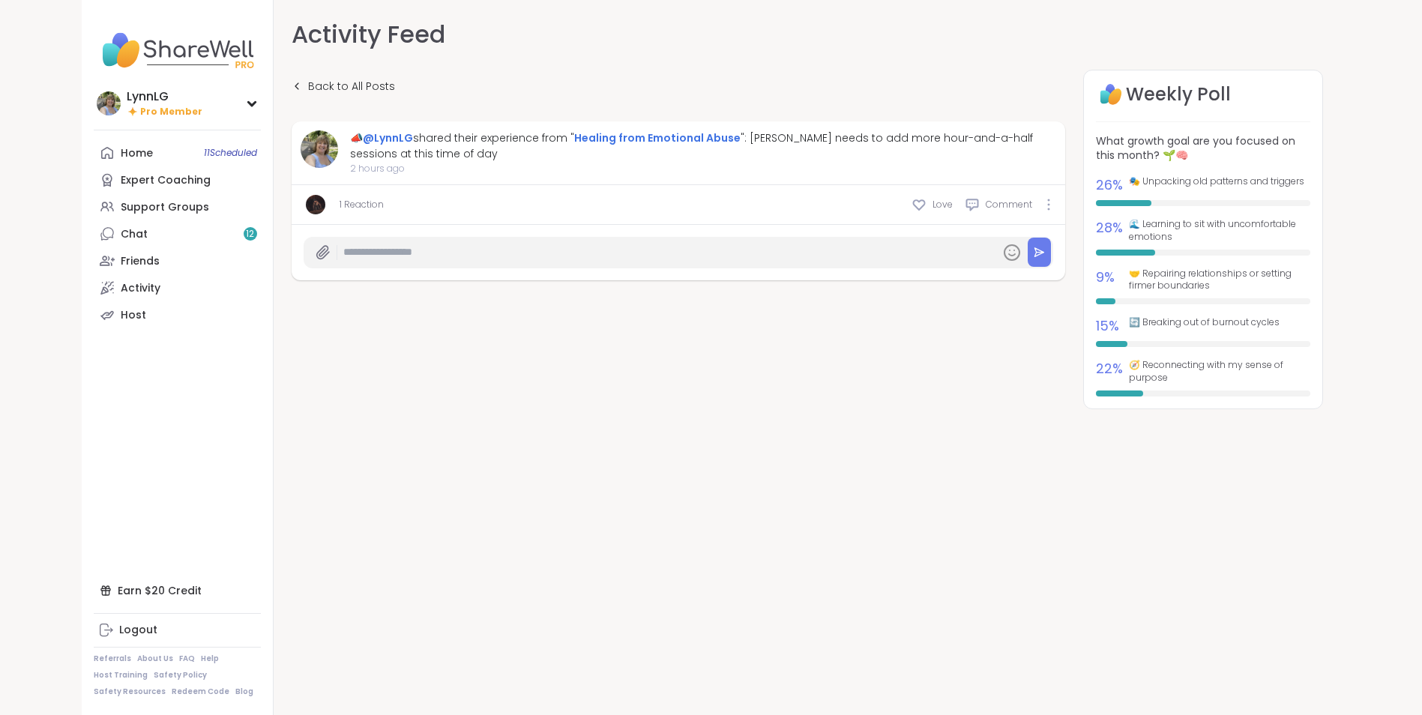
click at [318, 205] on img at bounding box center [315, 204] width 19 height 19
click at [344, 202] on link "1 Reaction" at bounding box center [361, 204] width 44 height 13
